Goal: Information Seeking & Learning: Learn about a topic

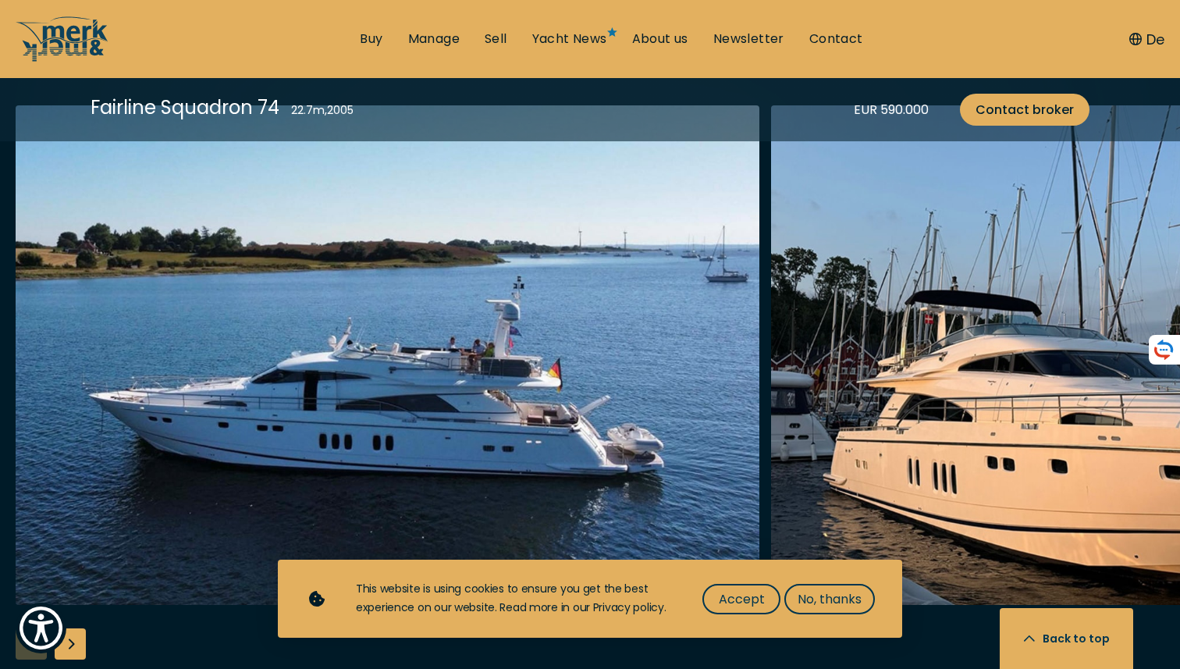
scroll to position [2010, 0]
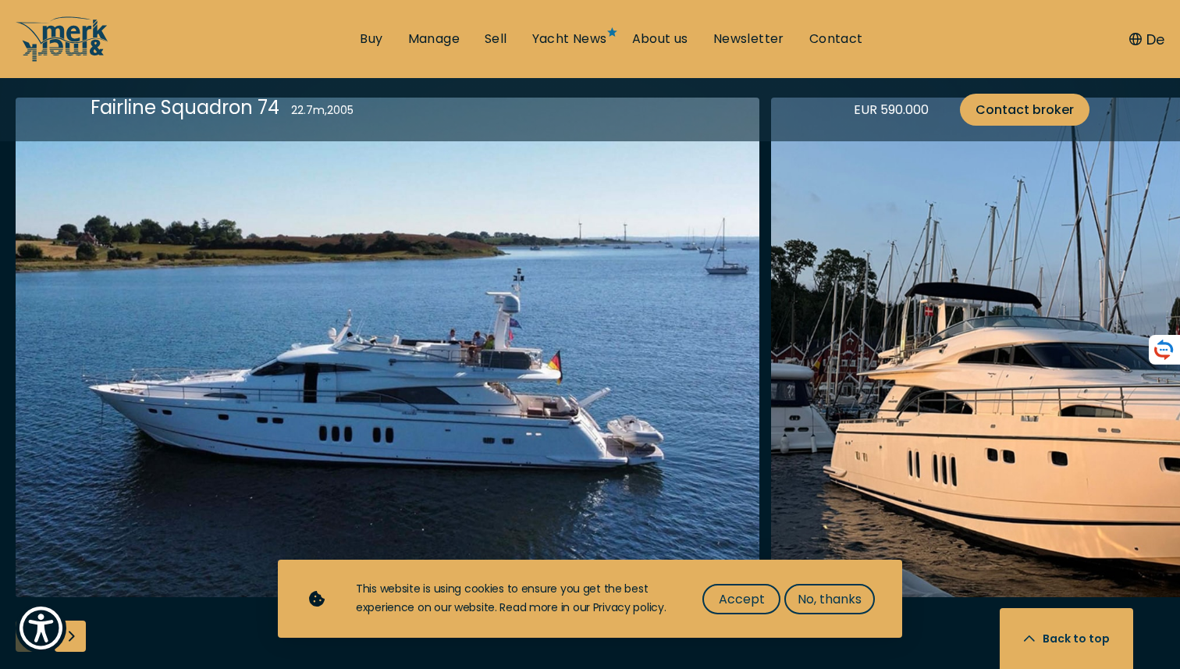
click at [547, 452] on img "Merk&Merk" at bounding box center [387, 347] width 743 height 499
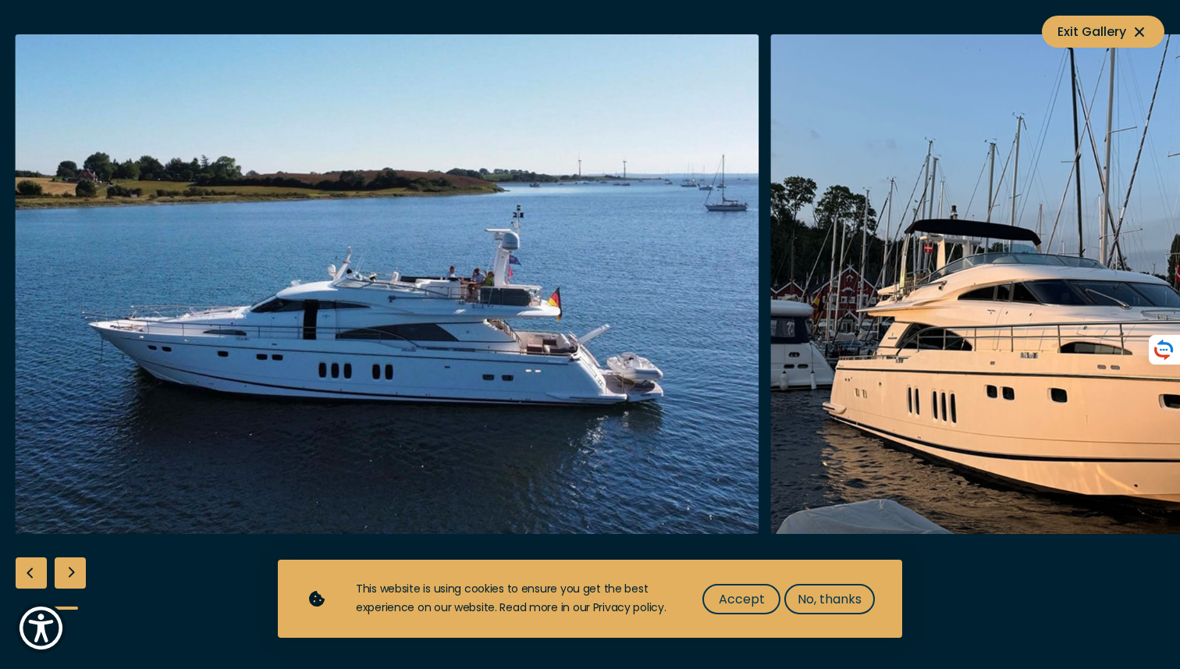
click at [844, 364] on img "button" at bounding box center [1141, 283] width 743 height 499
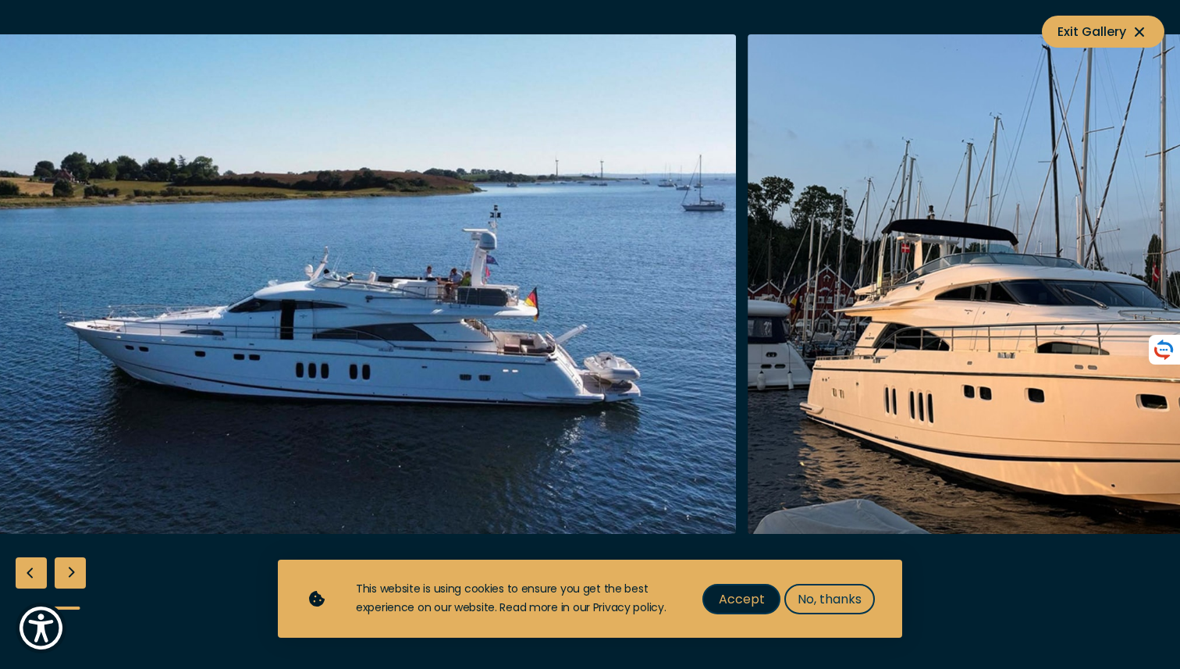
click at [740, 595] on span "Accept" at bounding box center [742, 599] width 46 height 20
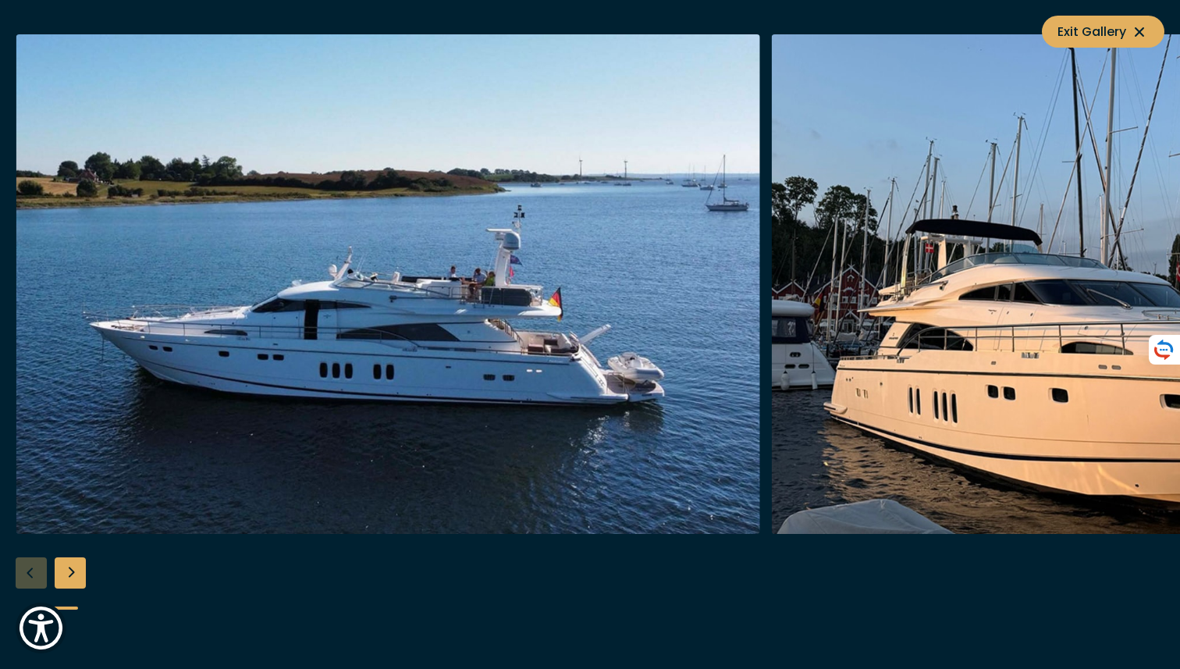
click at [832, 407] on img "button" at bounding box center [1142, 283] width 743 height 499
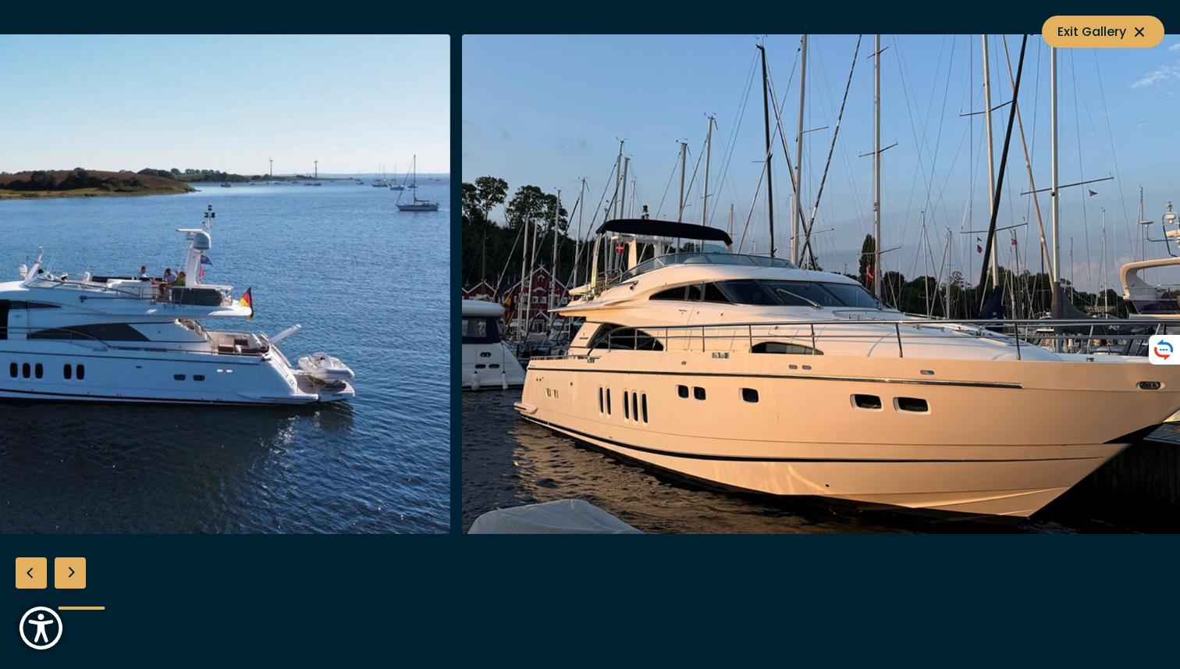
click at [668, 420] on img "button" at bounding box center [832, 283] width 743 height 499
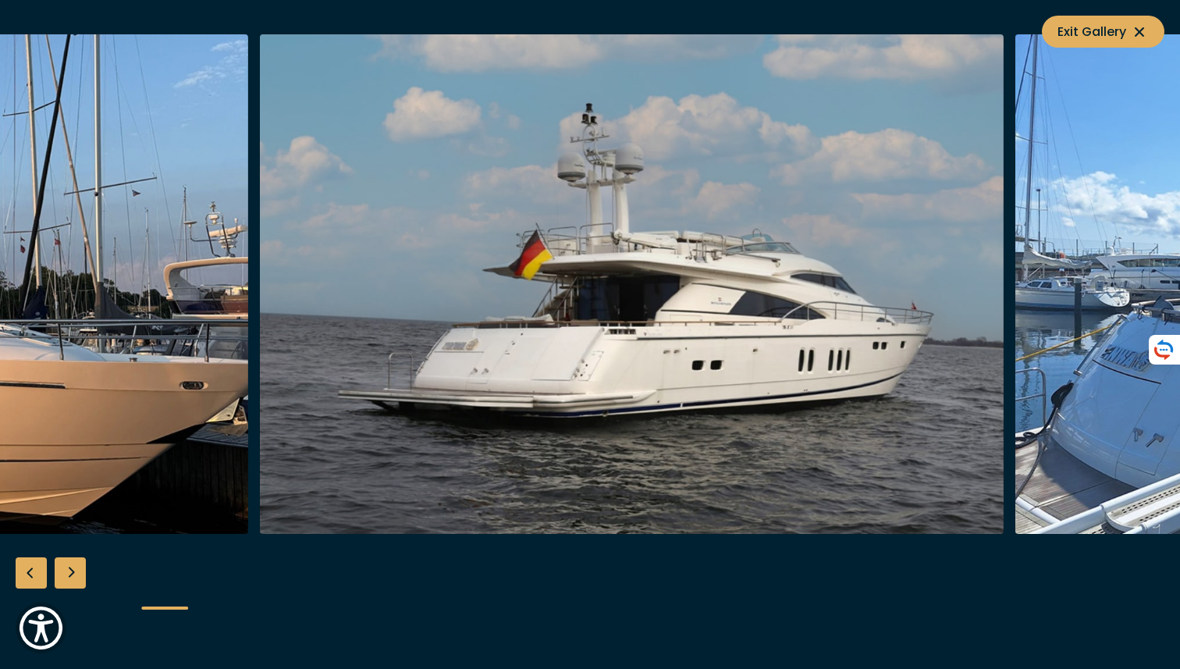
click at [571, 432] on img "button" at bounding box center [631, 283] width 743 height 499
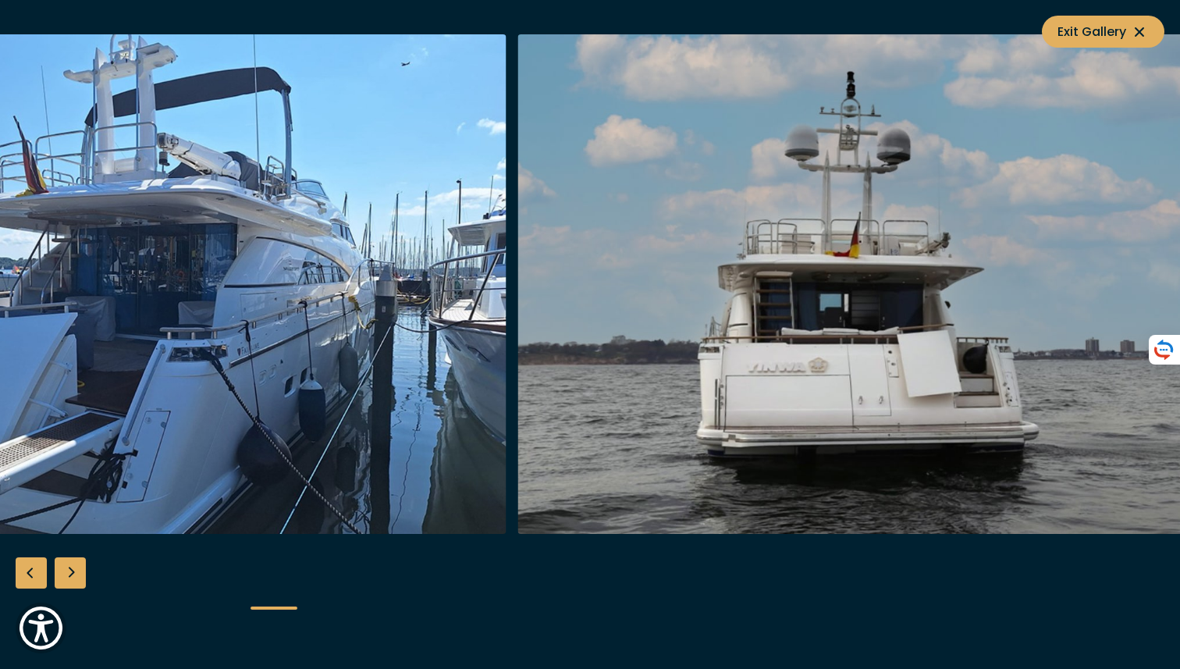
click at [633, 441] on img "button" at bounding box center [889, 283] width 743 height 499
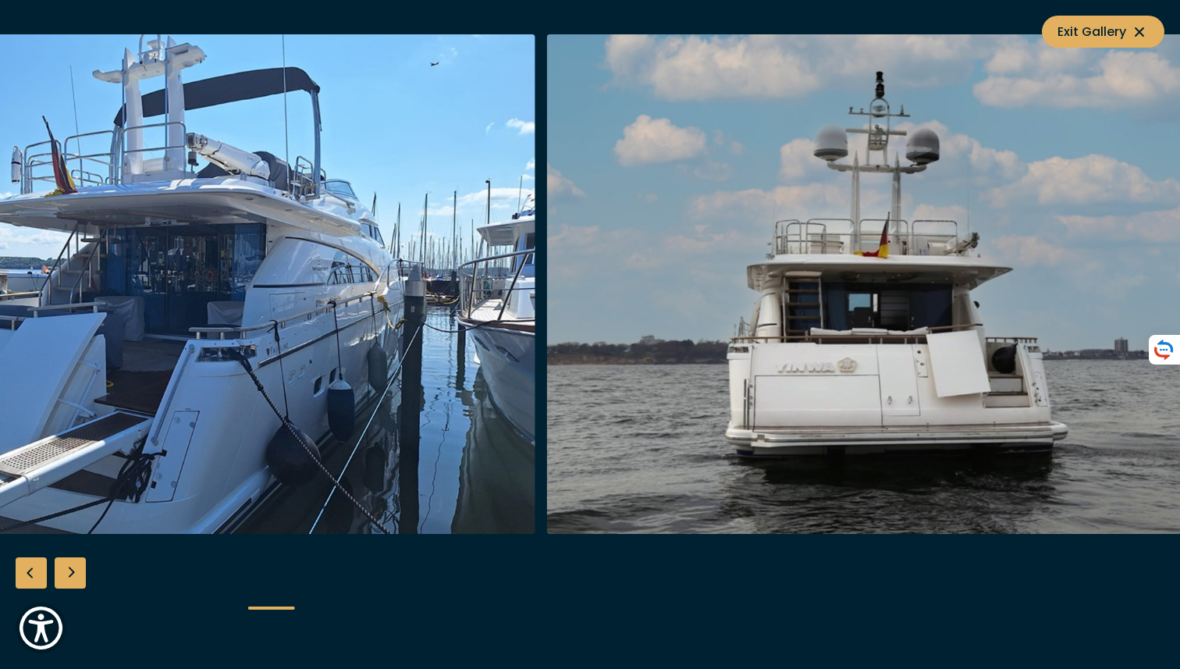
click at [547, 490] on img "button" at bounding box center [918, 283] width 743 height 499
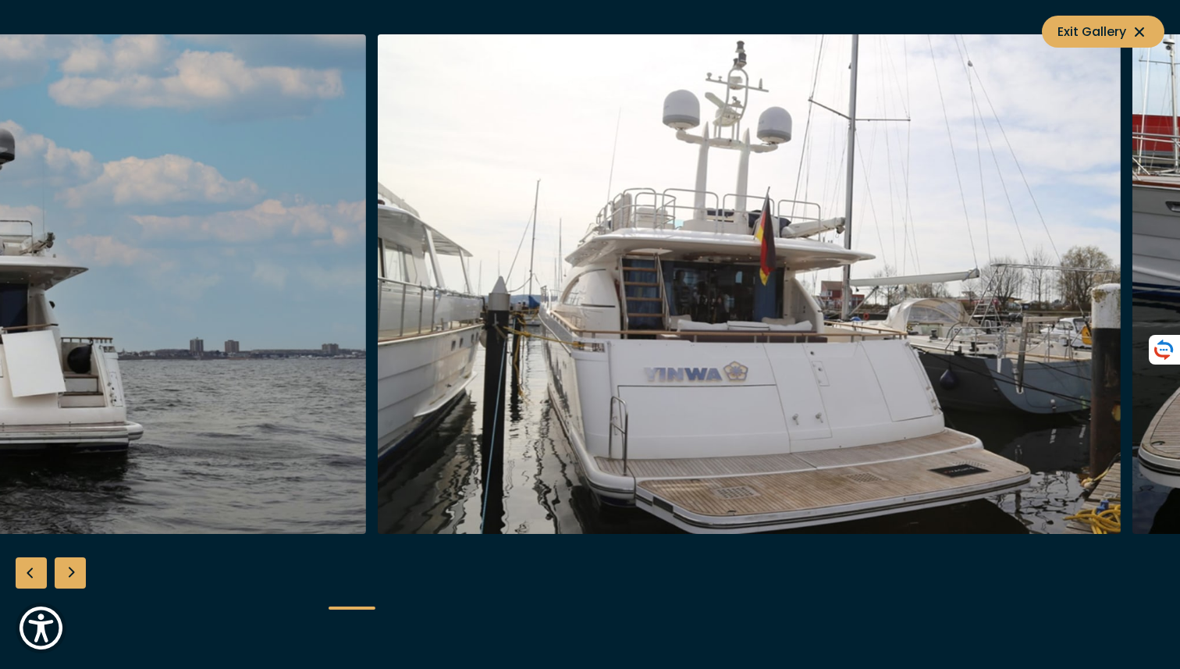
click at [68, 541] on div at bounding box center [590, 334] width 1180 height 601
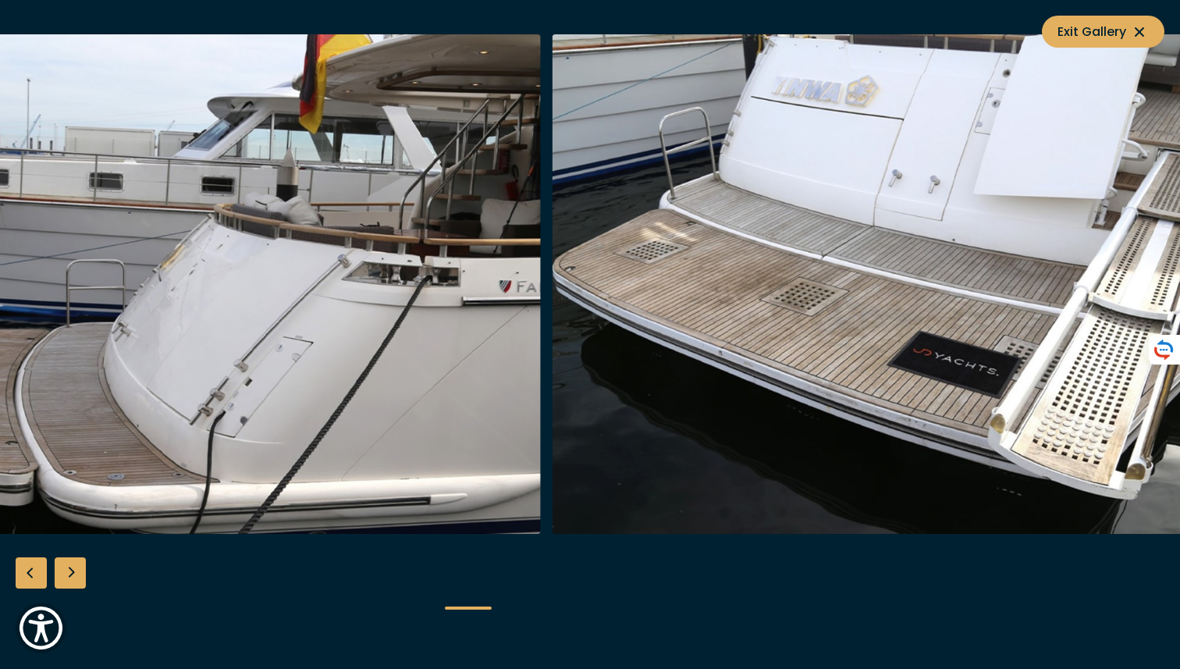
click at [0, 577] on div at bounding box center [590, 334] width 1180 height 601
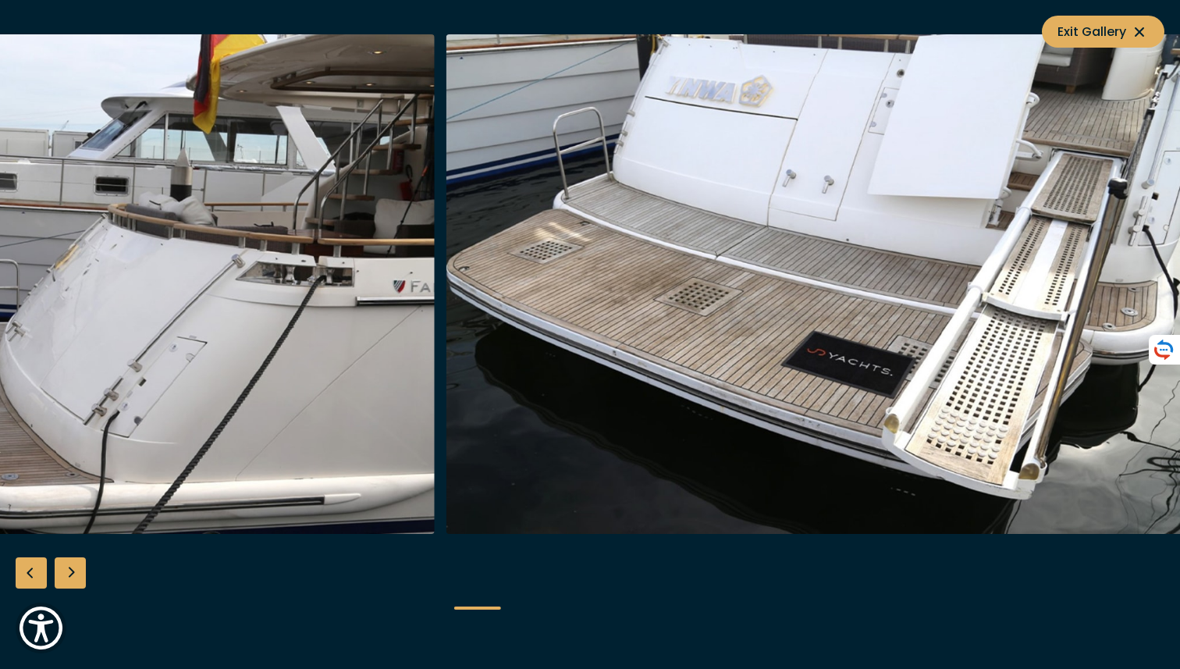
click at [446, 356] on img "button" at bounding box center [817, 283] width 743 height 499
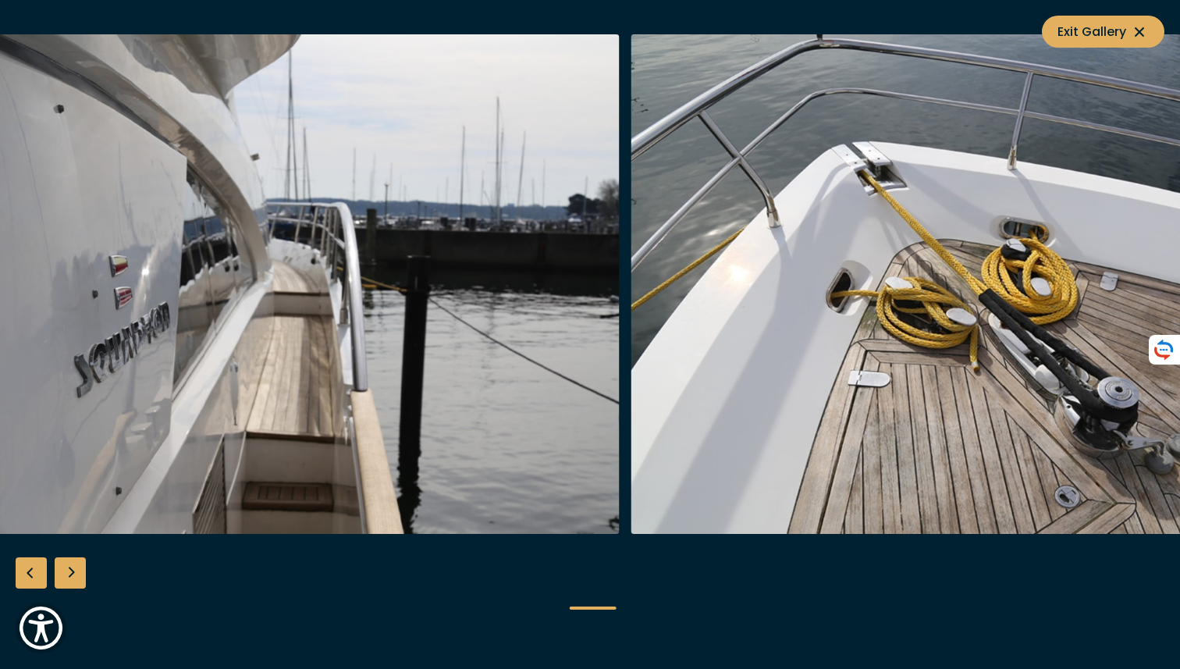
click at [255, 390] on img "button" at bounding box center [247, 283] width 743 height 499
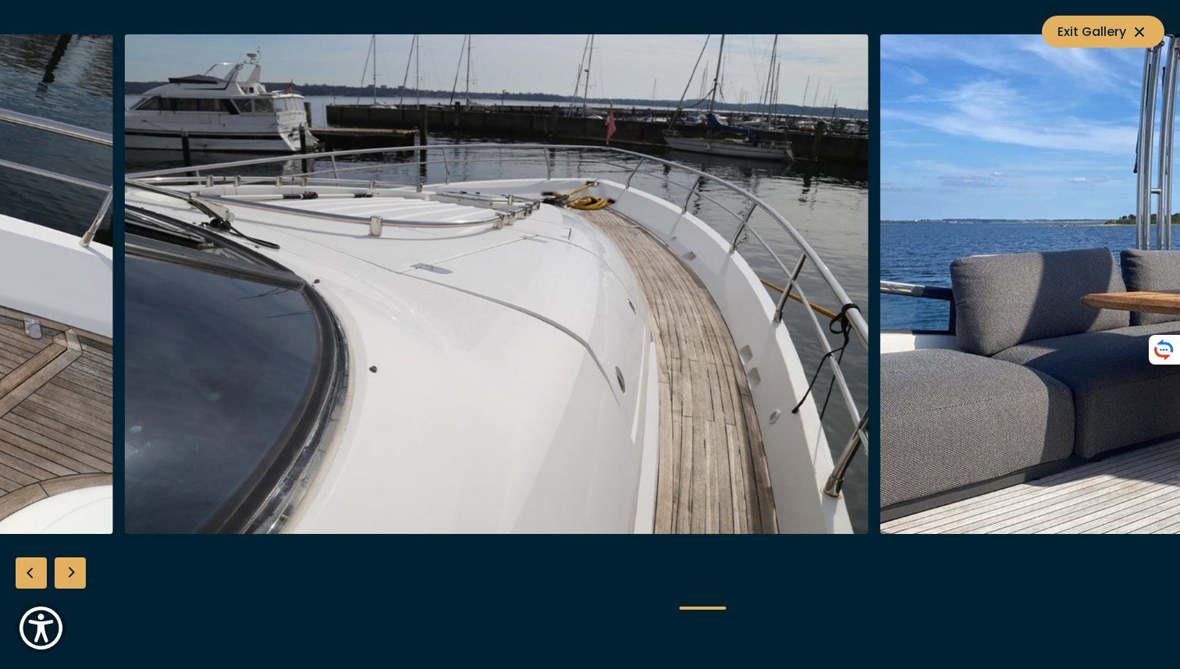
click at [234, 410] on img "button" at bounding box center [496, 283] width 743 height 499
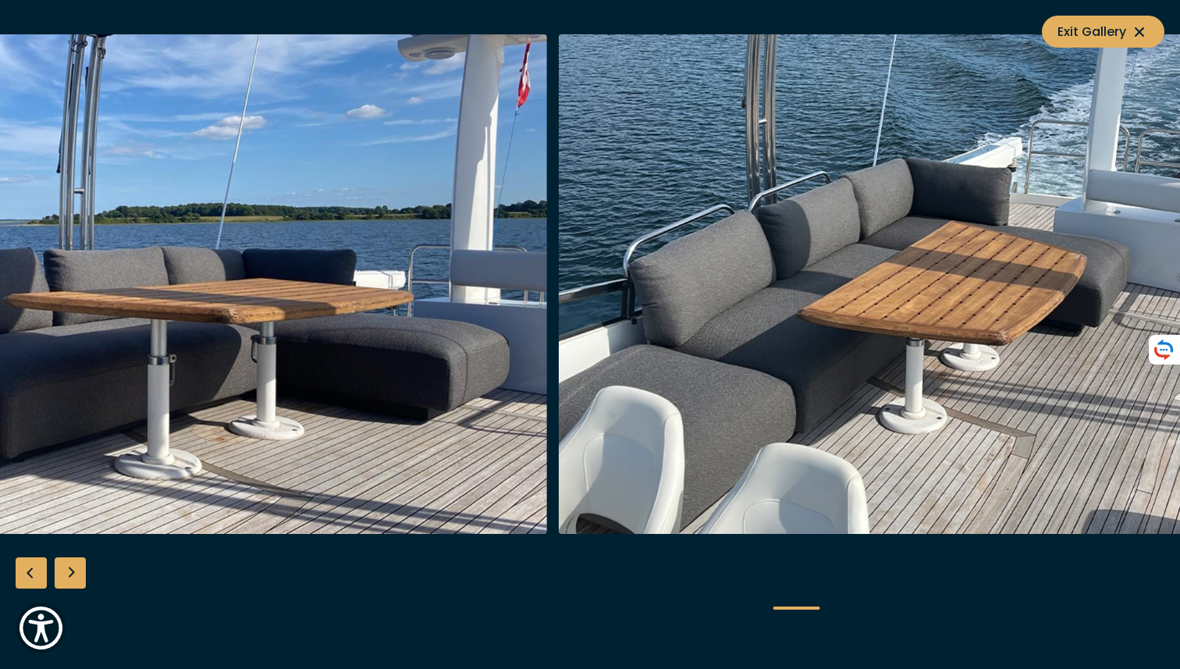
click at [69, 481] on img "button" at bounding box center [174, 283] width 743 height 499
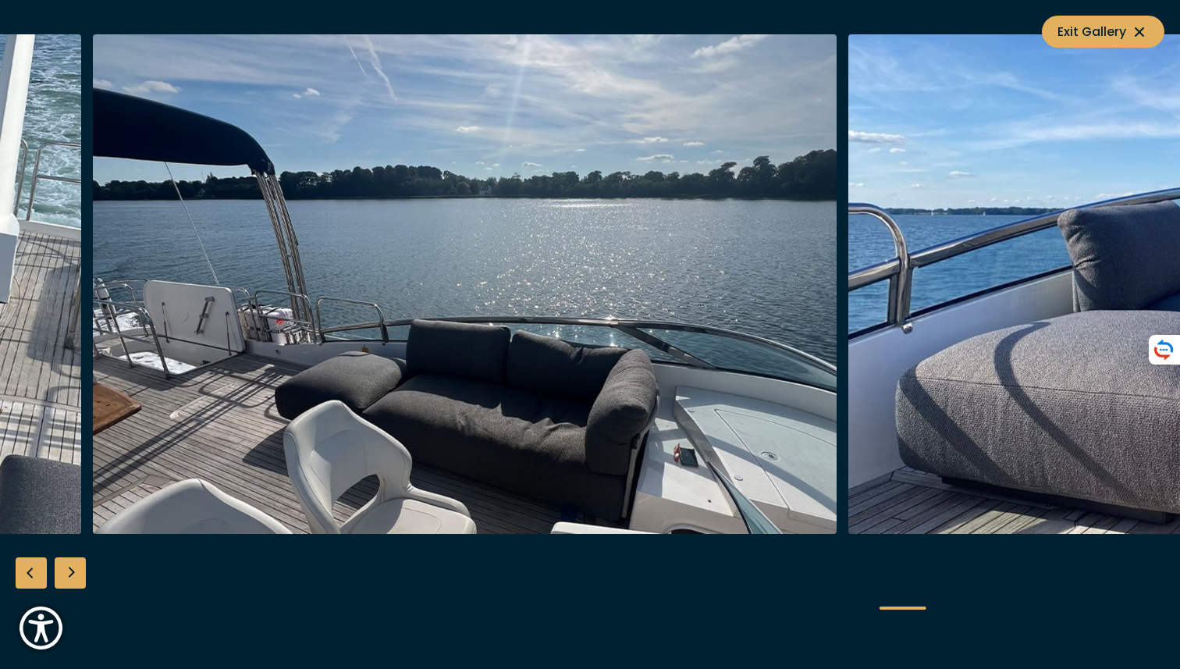
click at [93, 500] on img "button" at bounding box center [464, 283] width 743 height 499
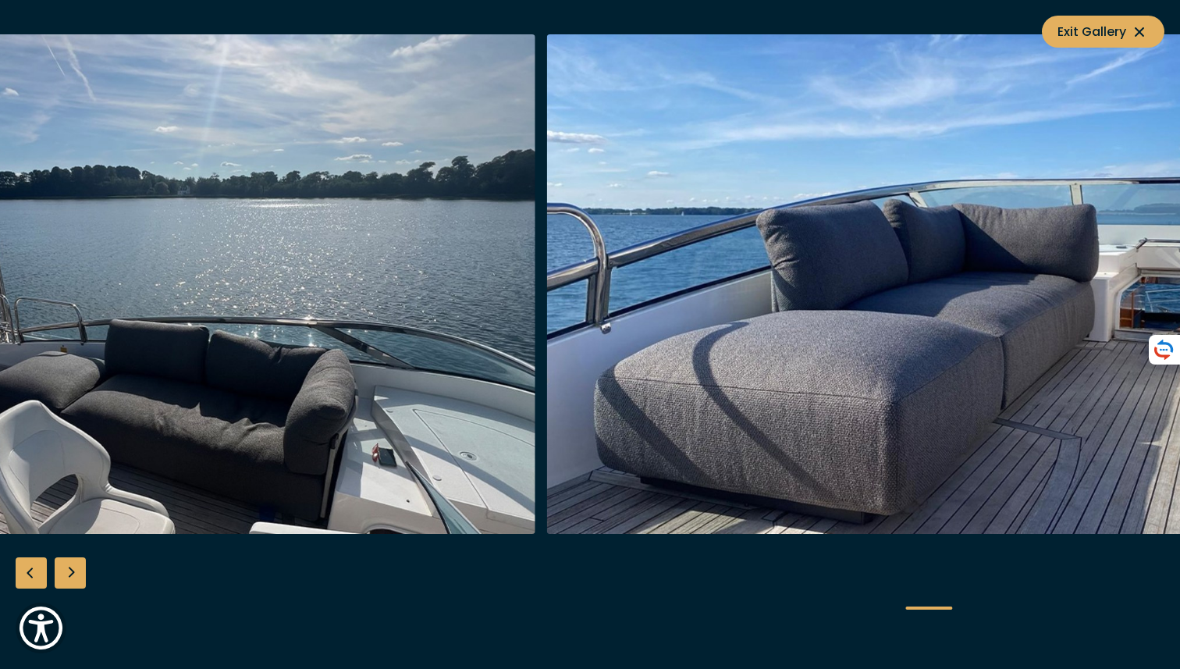
click at [0, 478] on img "button" at bounding box center [163, 283] width 743 height 499
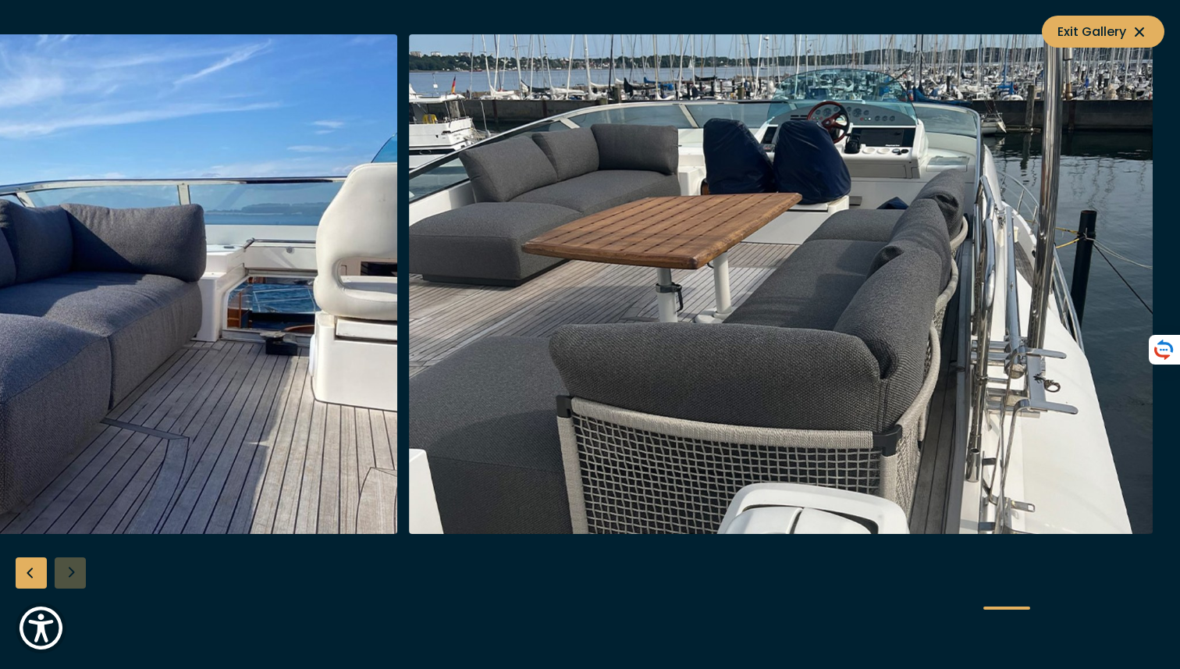
click at [0, 520] on img "button" at bounding box center [25, 283] width 743 height 499
click at [72, 568] on div at bounding box center [590, 334] width 1180 height 601
click at [30, 568] on div "Previous slide" at bounding box center [31, 572] width 31 height 31
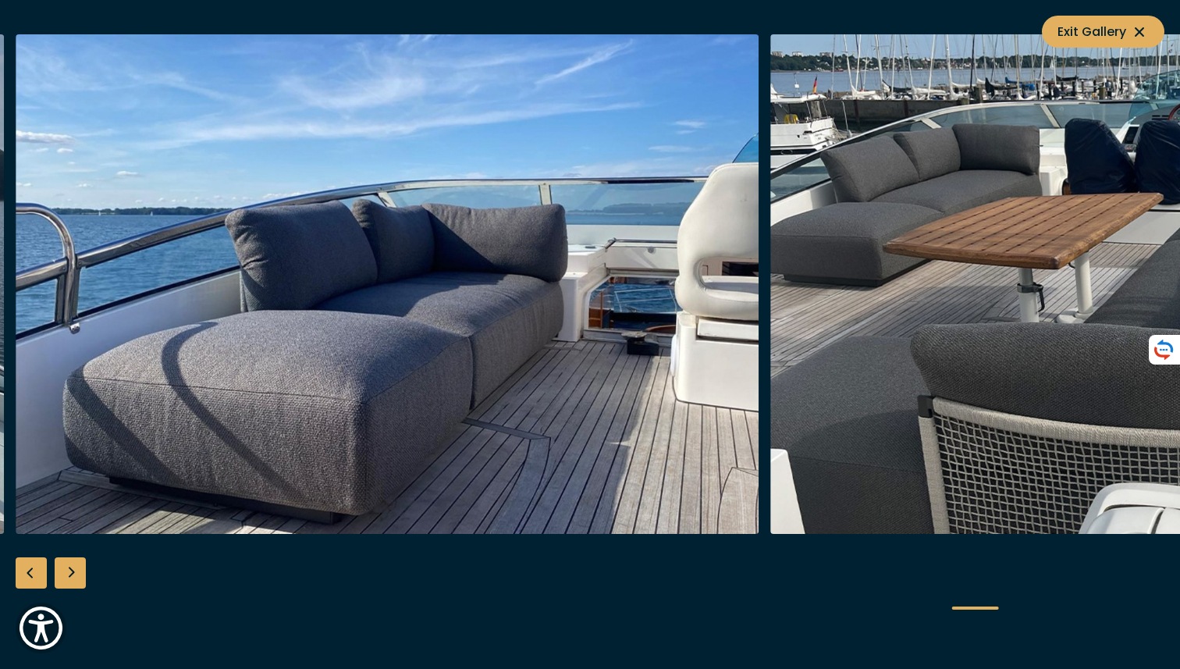
click at [30, 568] on div "Previous slide" at bounding box center [31, 572] width 31 height 31
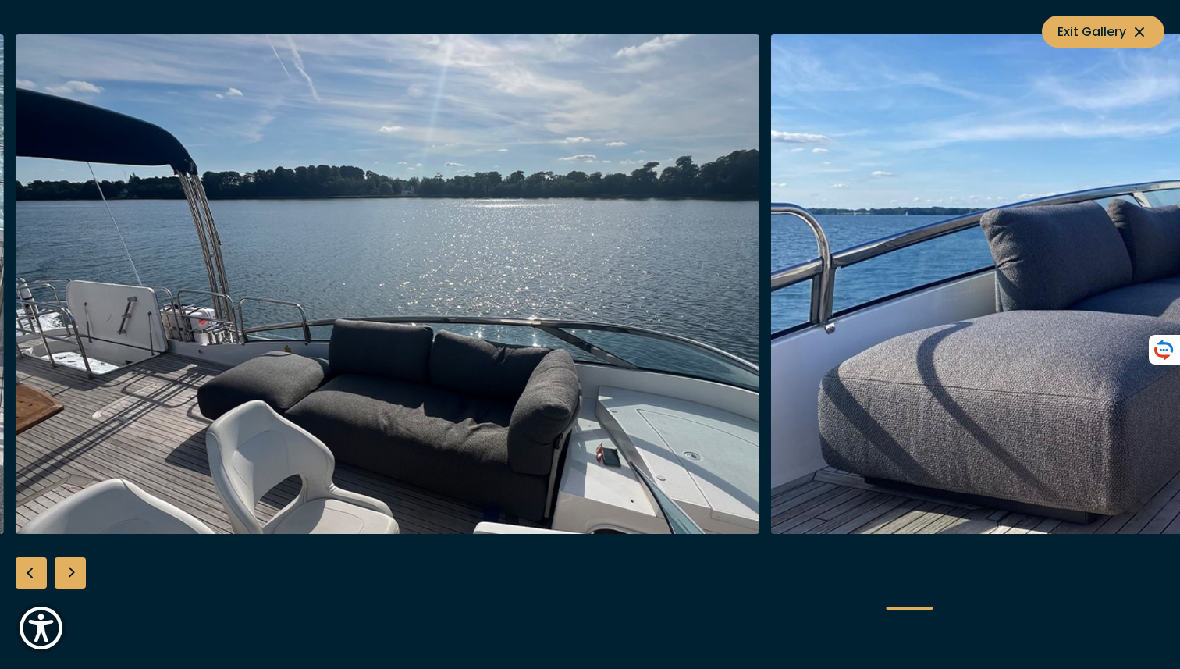
click at [30, 568] on div "Previous slide" at bounding box center [31, 572] width 31 height 31
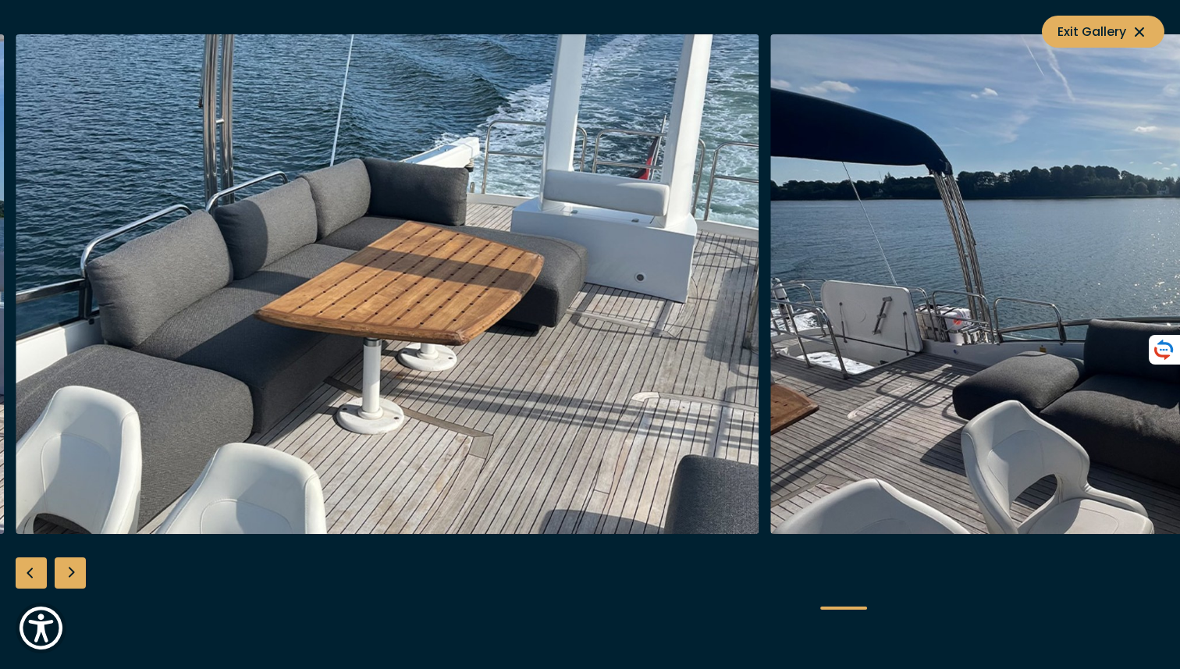
click at [30, 568] on div "Previous slide" at bounding box center [31, 572] width 31 height 31
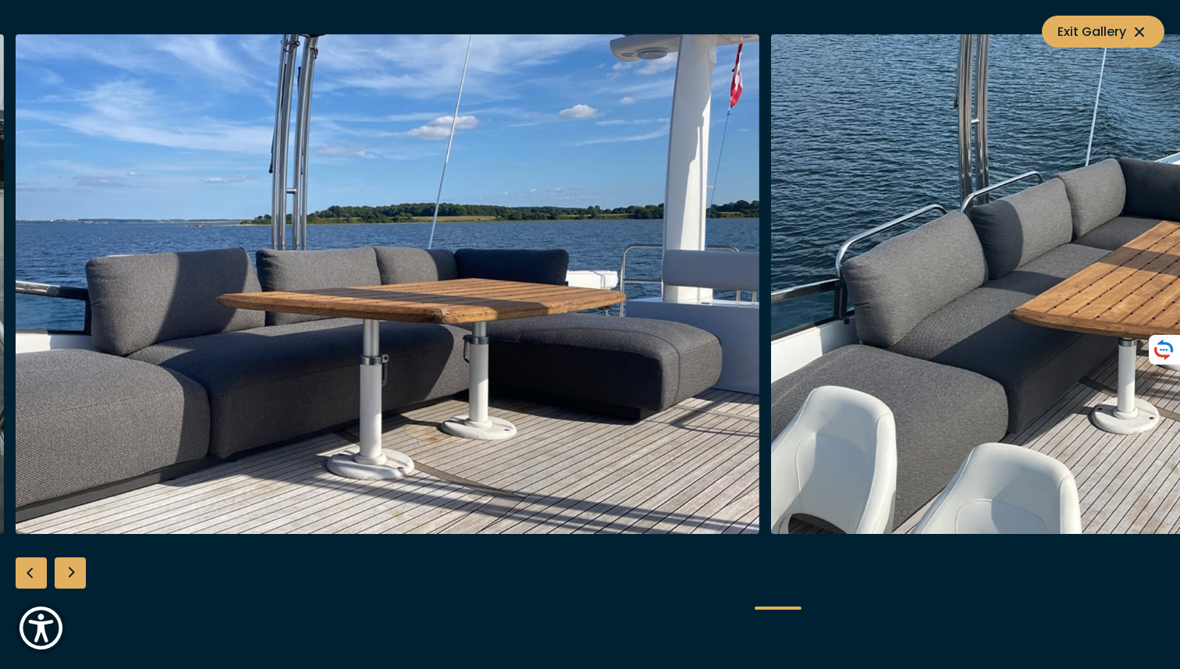
click at [30, 568] on div "Previous slide" at bounding box center [31, 572] width 31 height 31
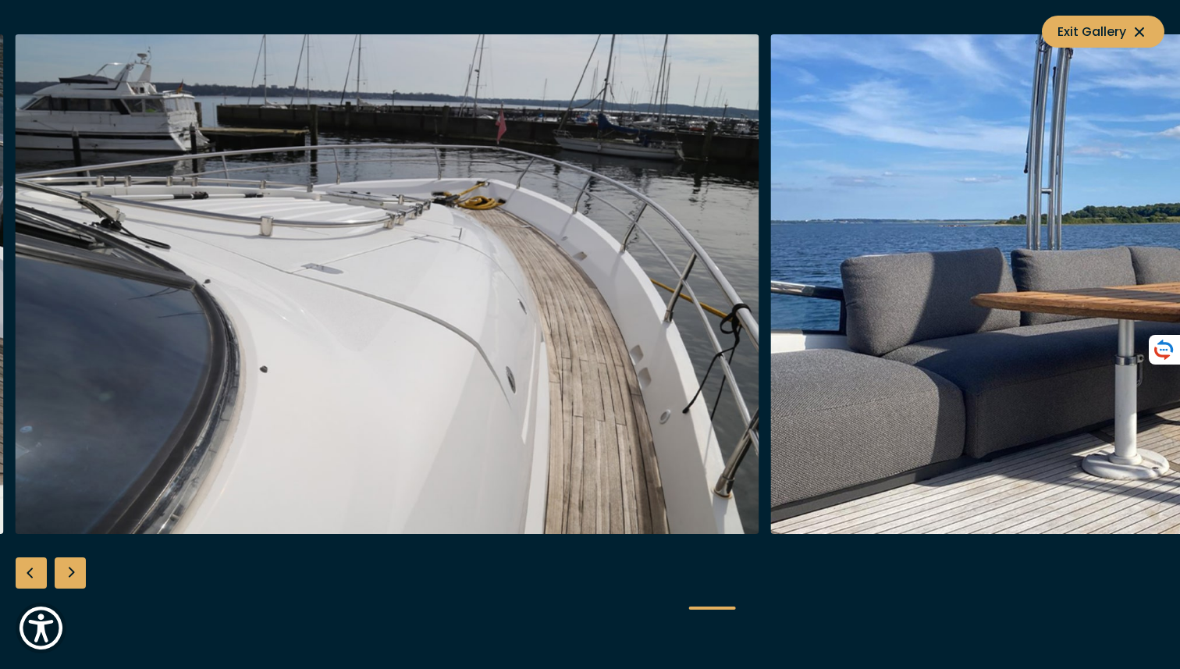
click at [30, 568] on div "Previous slide" at bounding box center [31, 572] width 31 height 31
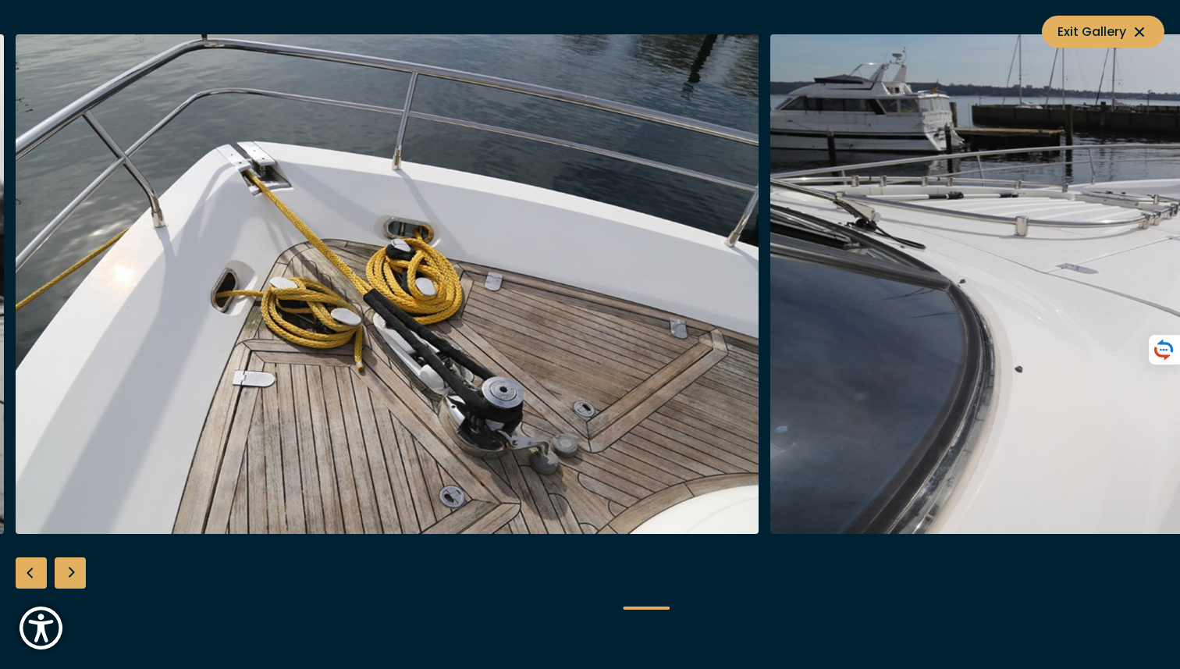
click at [30, 568] on div "Previous slide" at bounding box center [31, 572] width 31 height 31
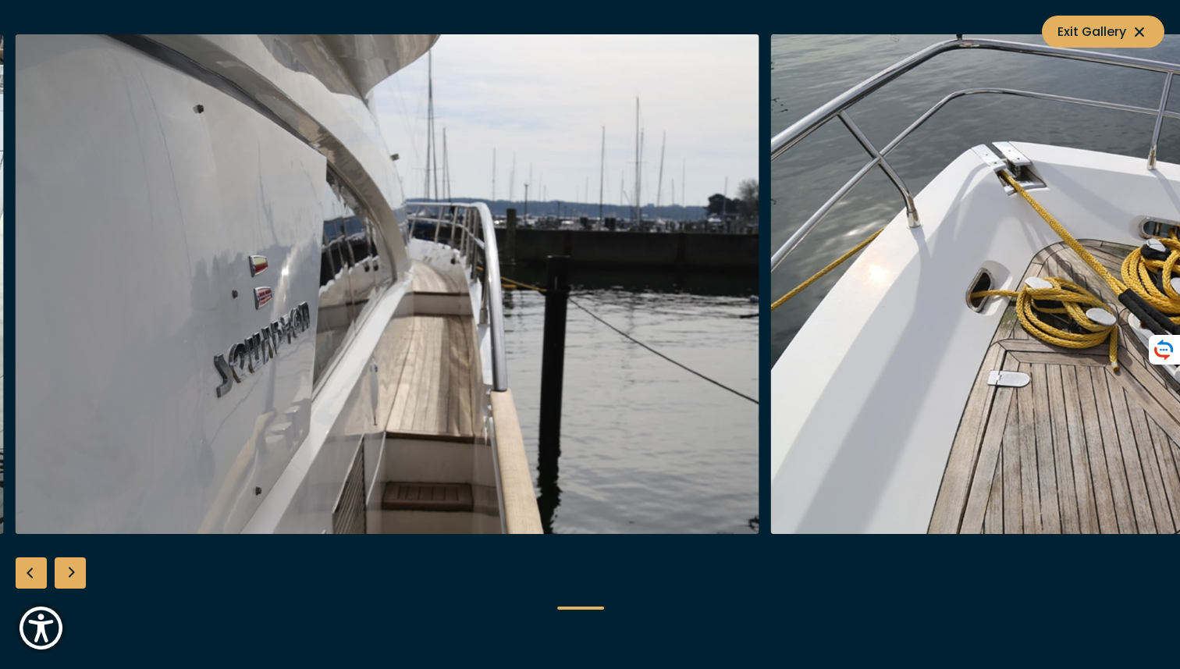
click at [30, 568] on div "Previous slide" at bounding box center [31, 572] width 31 height 31
